Goal: Check status

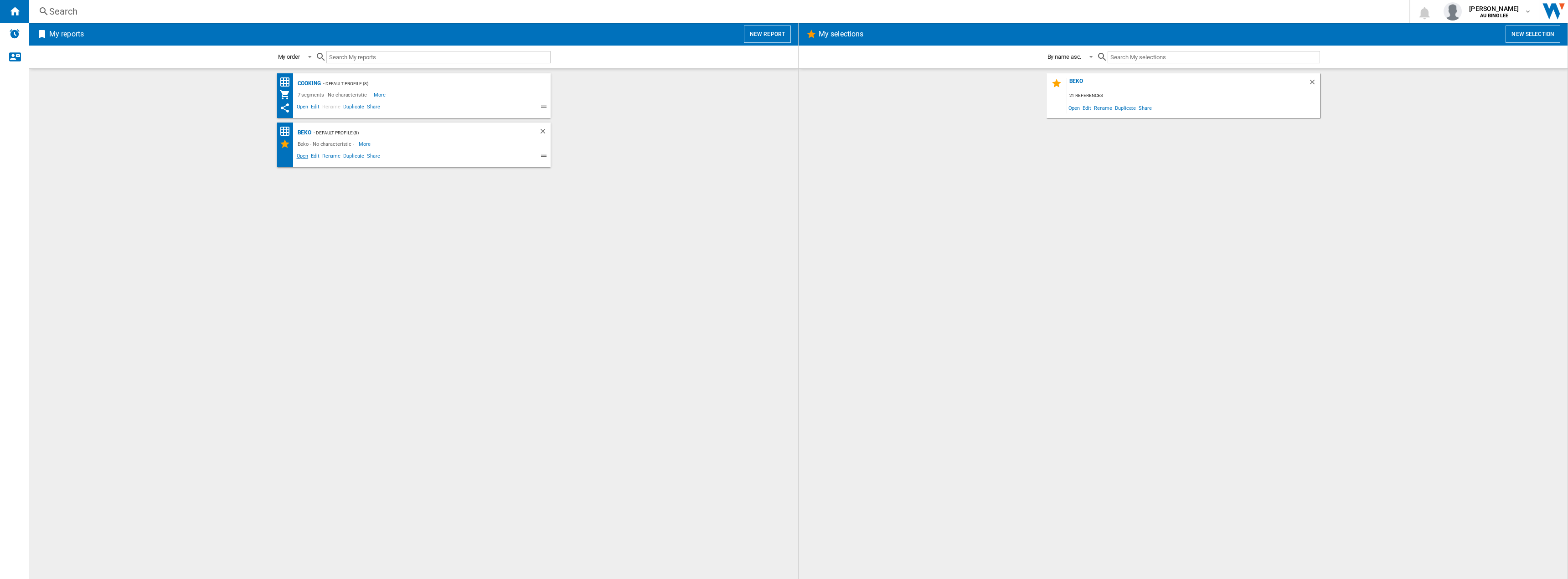
click at [303, 155] on span "Open" at bounding box center [302, 157] width 15 height 11
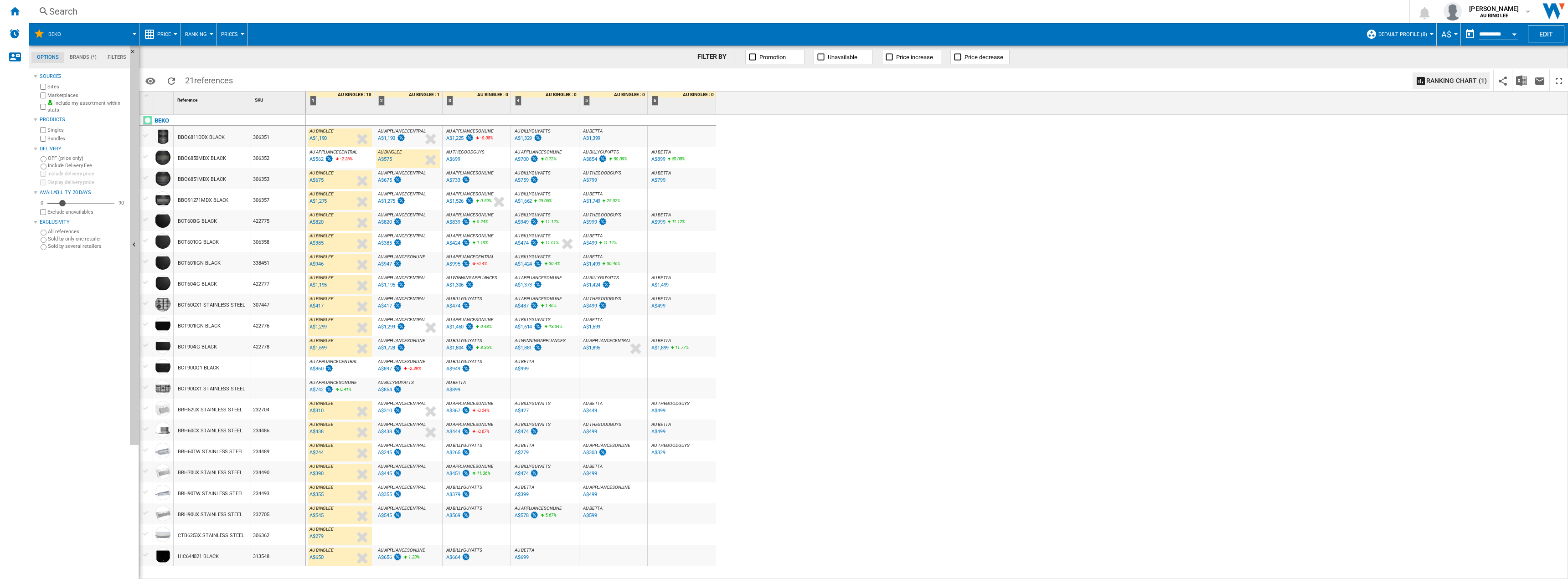
click at [388, 349] on div "A$1,728" at bounding box center [387, 348] width 18 height 6
click at [389, 370] on div "A$897" at bounding box center [385, 369] width 14 height 6
click at [313, 389] on div "A$742" at bounding box center [316, 390] width 14 height 6
click at [385, 472] on div "A$445" at bounding box center [385, 473] width 14 height 6
